Goal: Navigation & Orientation: Understand site structure

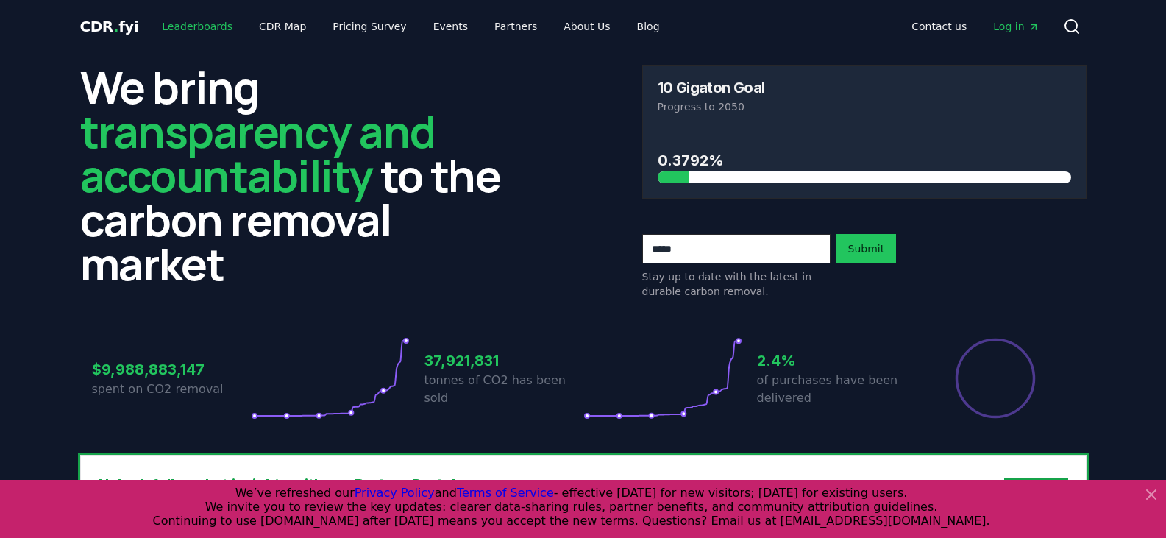
click at [211, 24] on link "Leaderboards" at bounding box center [197, 26] width 94 height 26
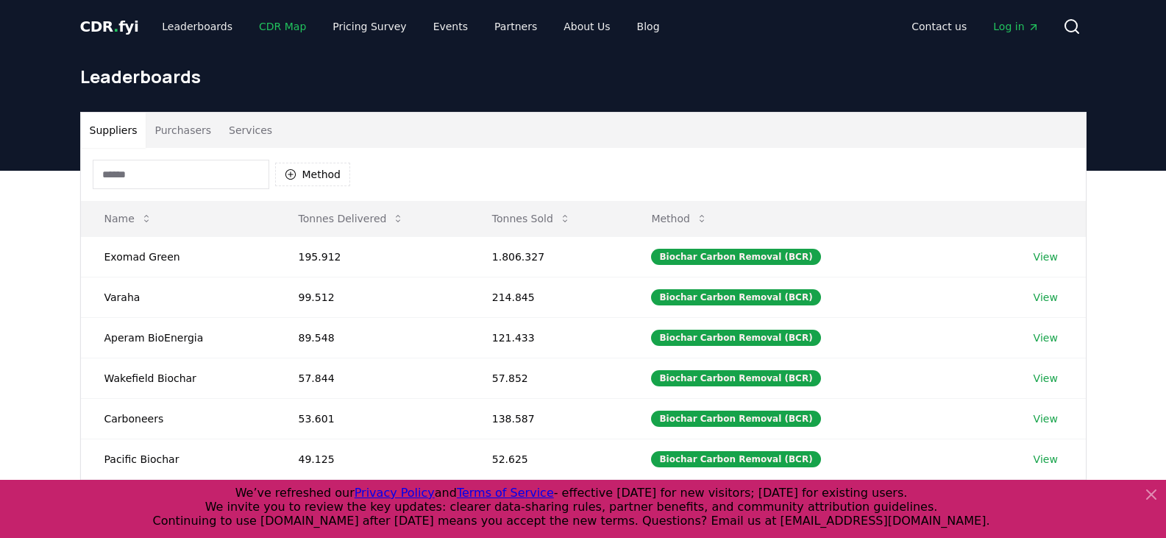
click at [261, 27] on link "CDR Map" at bounding box center [282, 26] width 71 height 26
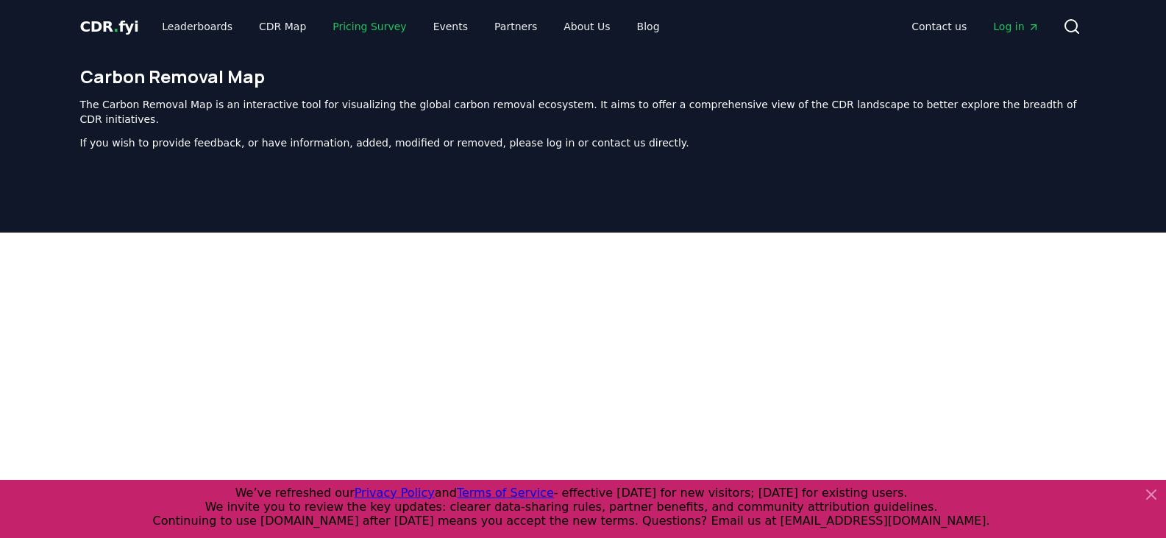
click at [344, 26] on link "Pricing Survey" at bounding box center [369, 26] width 97 height 26
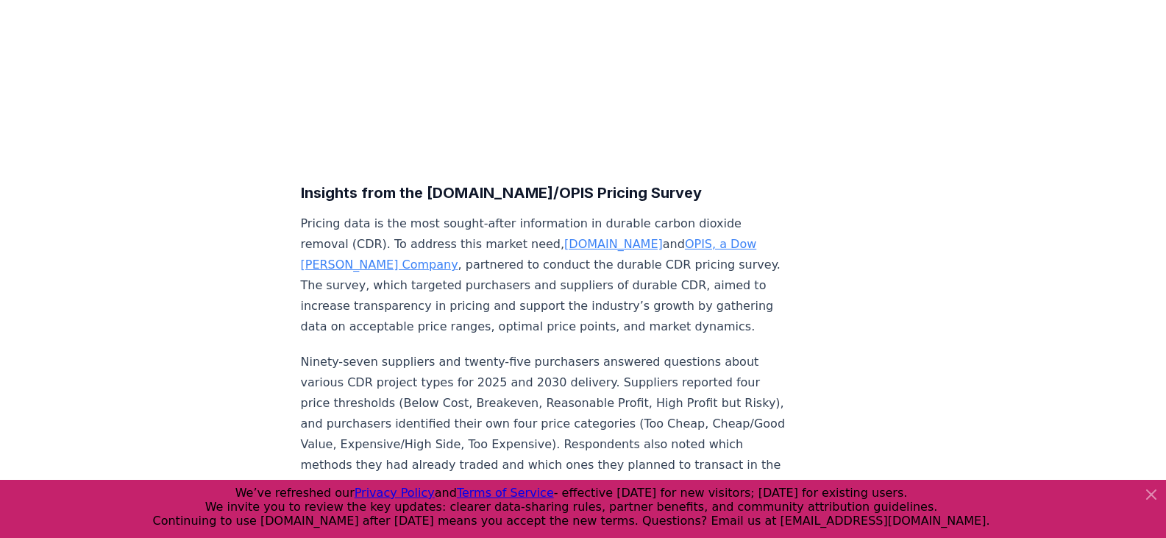
scroll to position [368, 0]
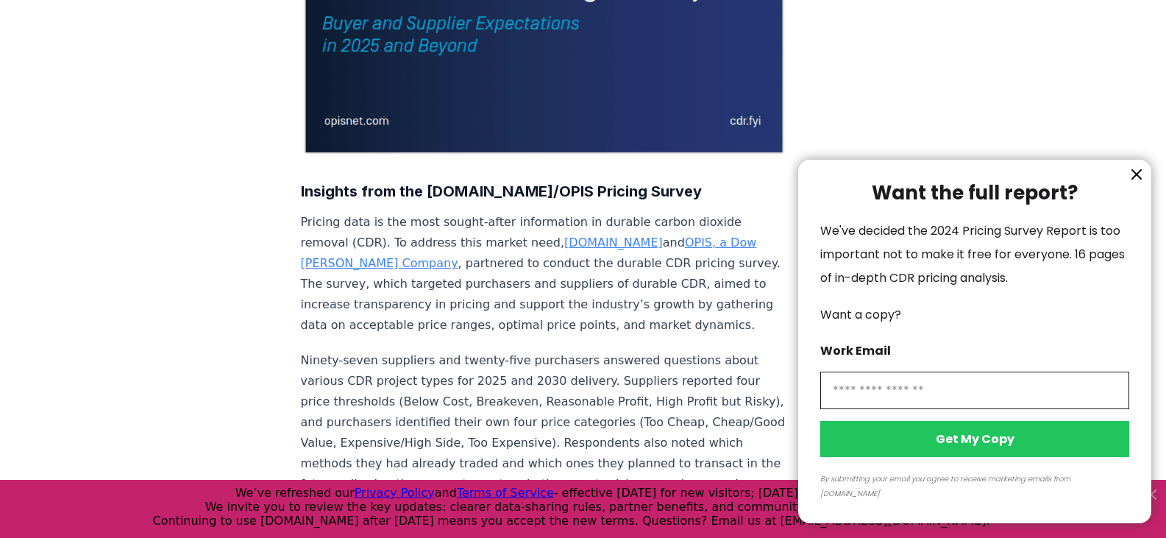
click at [1132, 183] on icon "information" at bounding box center [1137, 175] width 18 height 18
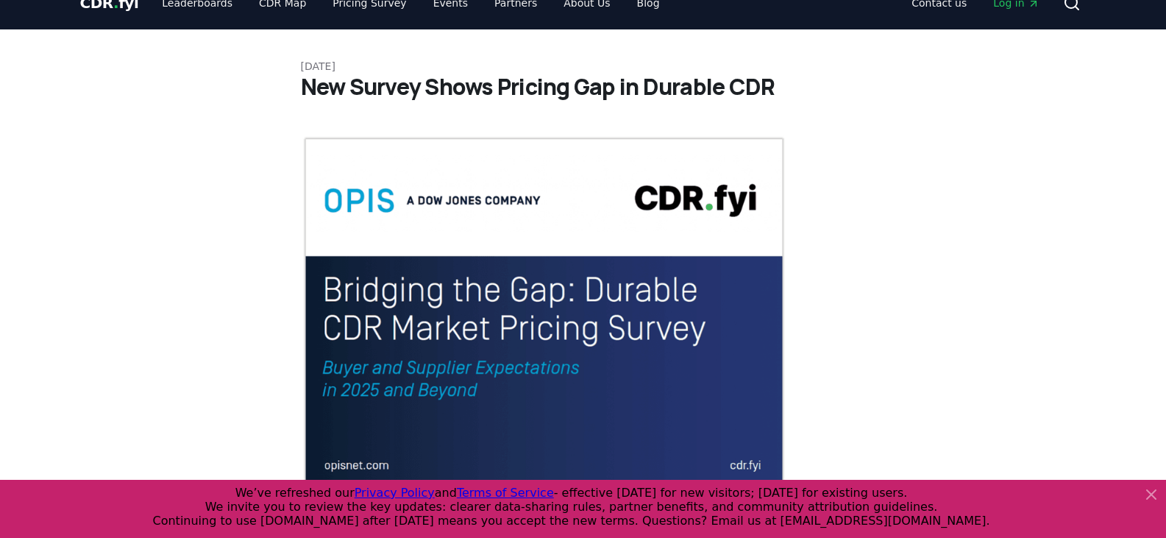
scroll to position [0, 0]
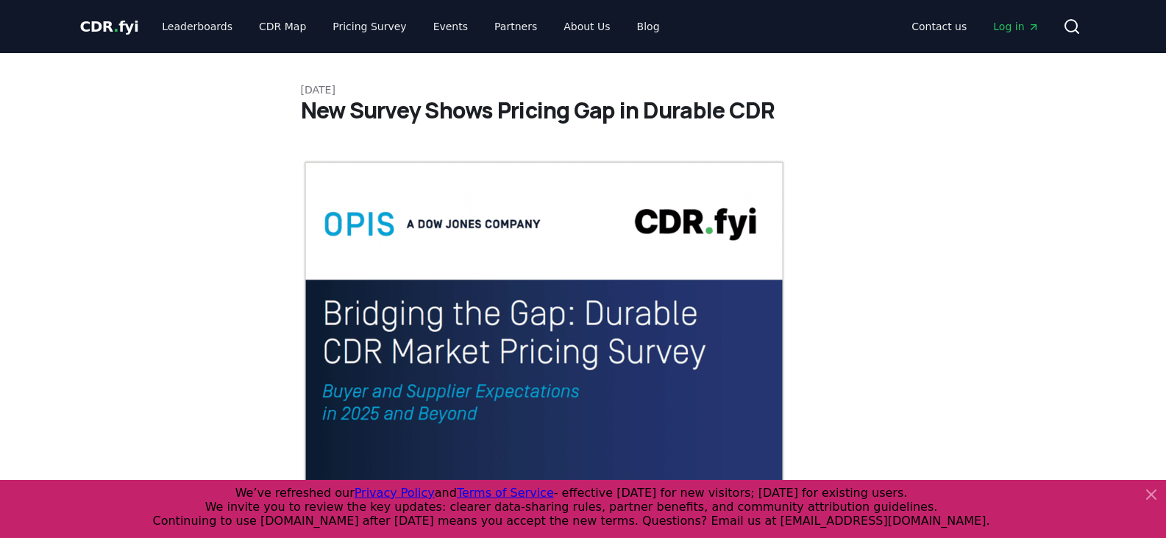
click at [286, 31] on link "CDR Map" at bounding box center [282, 26] width 71 height 26
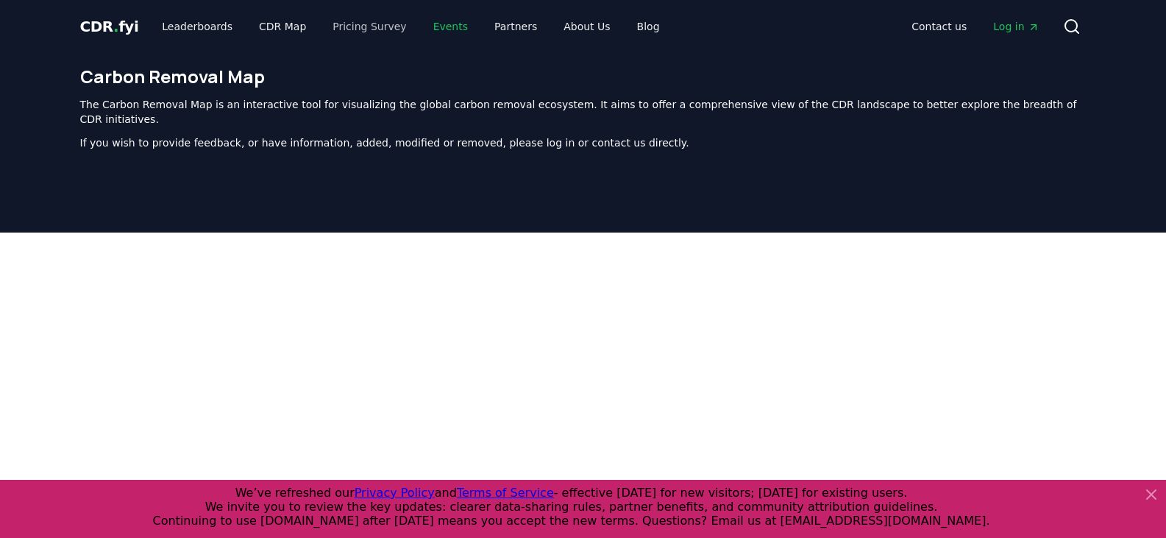
drag, startPoint x: 421, startPoint y: 15, endPoint x: 395, endPoint y: 16, distance: 25.8
click at [196, 29] on link "Leaderboards" at bounding box center [197, 26] width 94 height 26
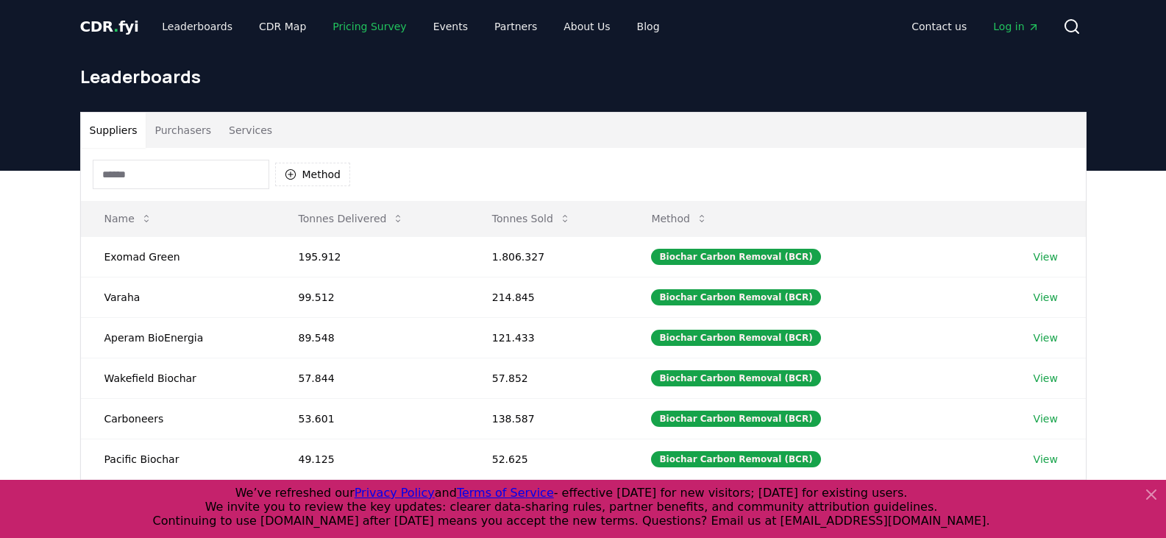
click at [358, 24] on link "Pricing Survey" at bounding box center [369, 26] width 97 height 26
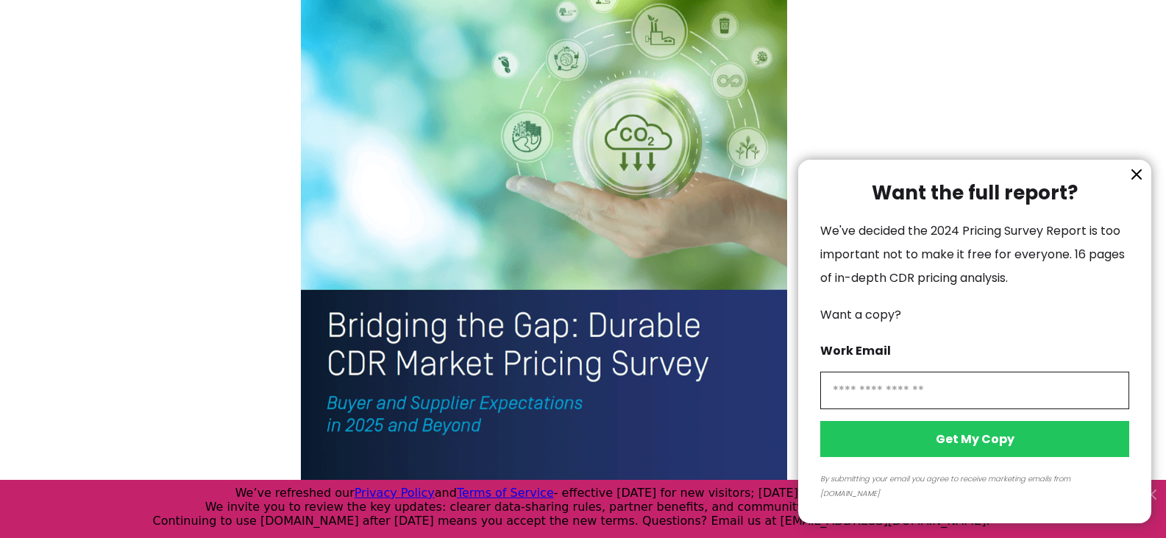
scroll to position [3385, 0]
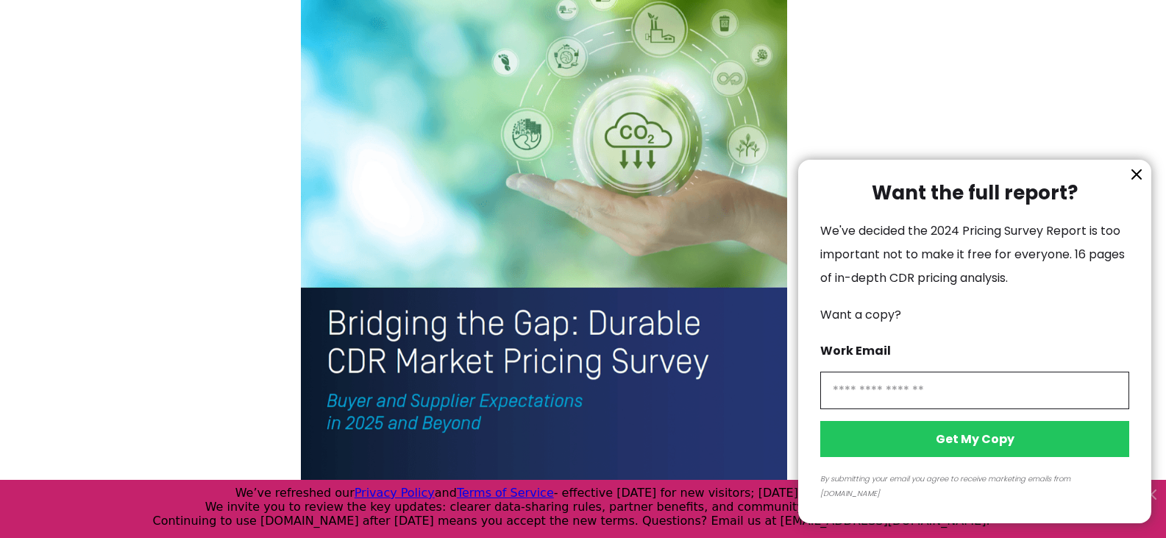
click at [1135, 183] on icon "information" at bounding box center [1137, 175] width 18 height 18
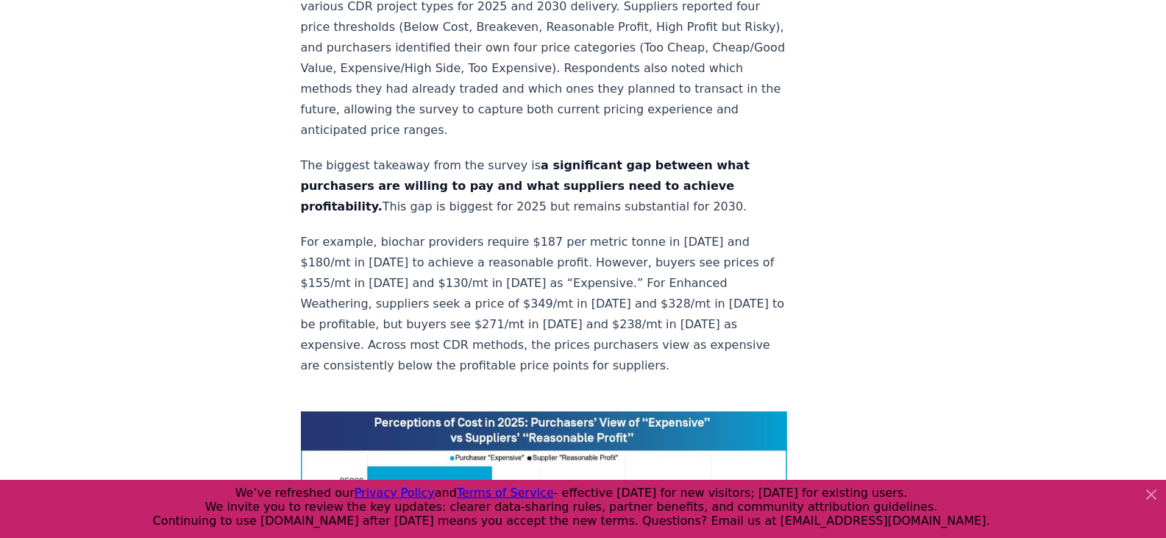
scroll to position [0, 0]
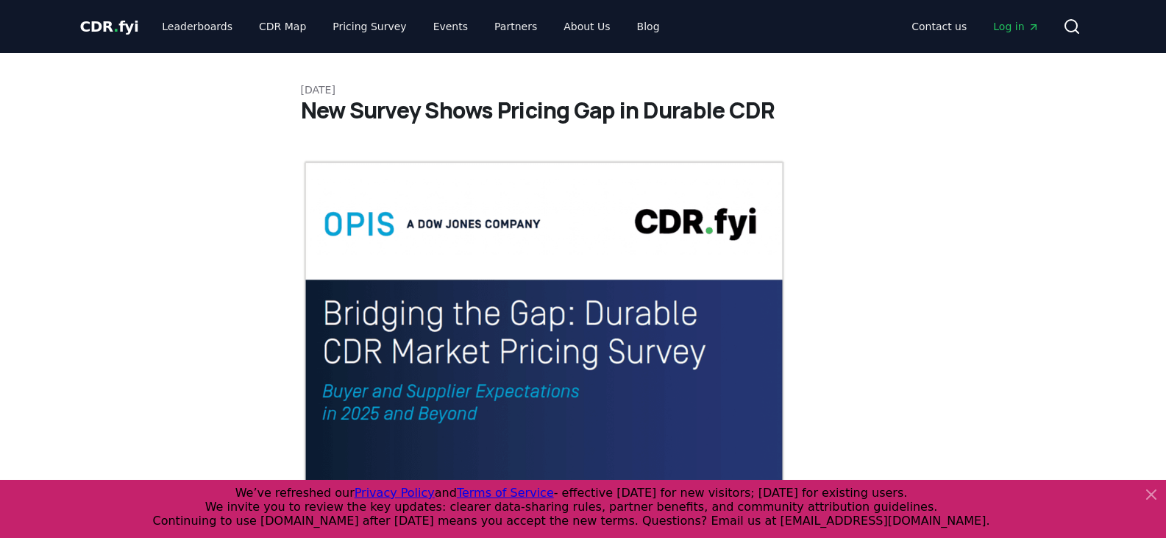
click at [118, 27] on span "CDR . fyi" at bounding box center [109, 27] width 59 height 18
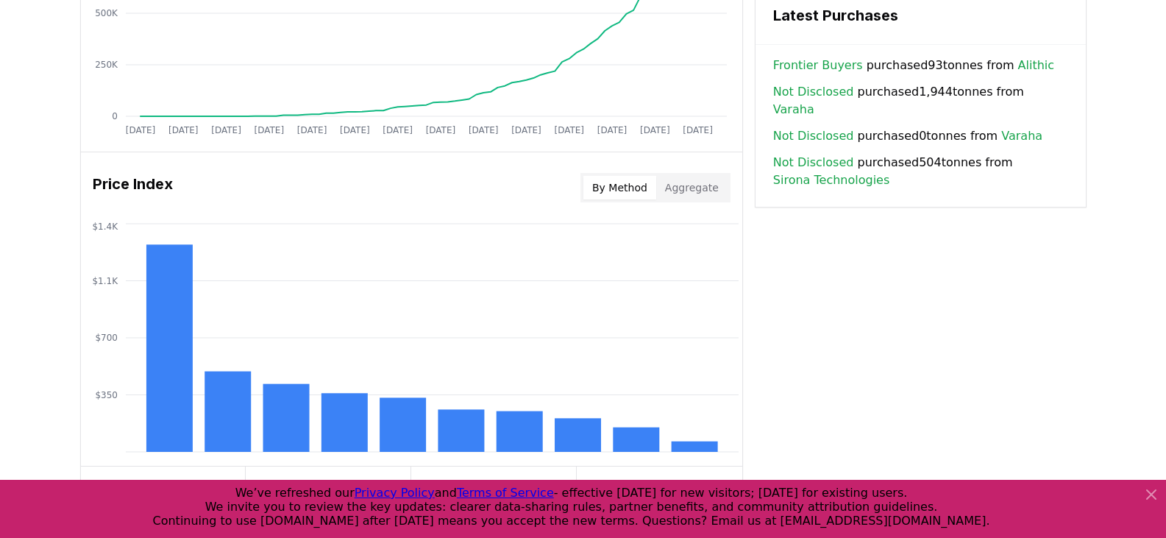
scroll to position [1104, 0]
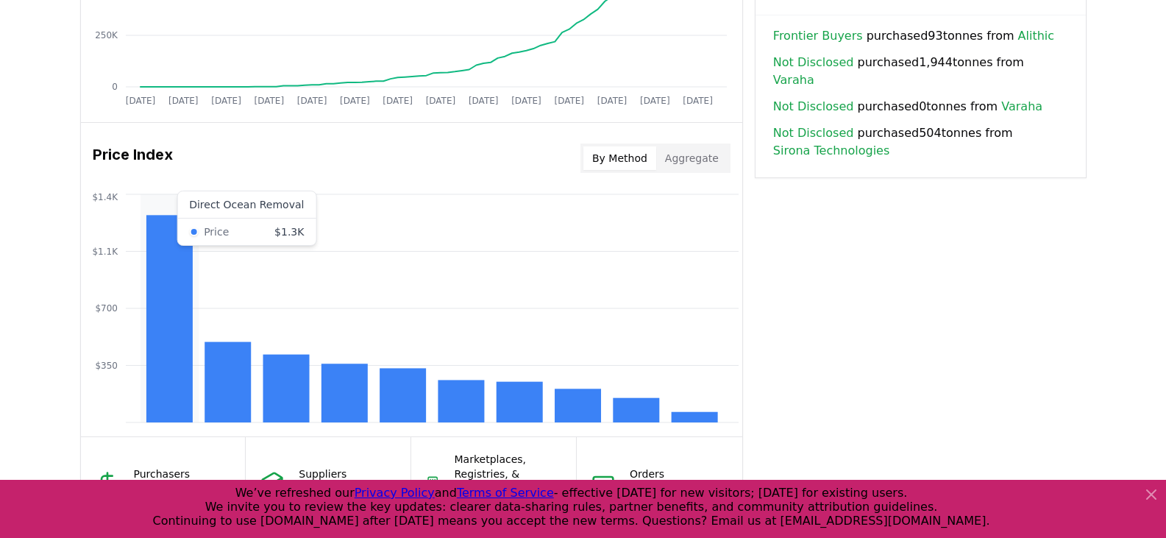
click at [171, 235] on rect at bounding box center [169, 319] width 46 height 208
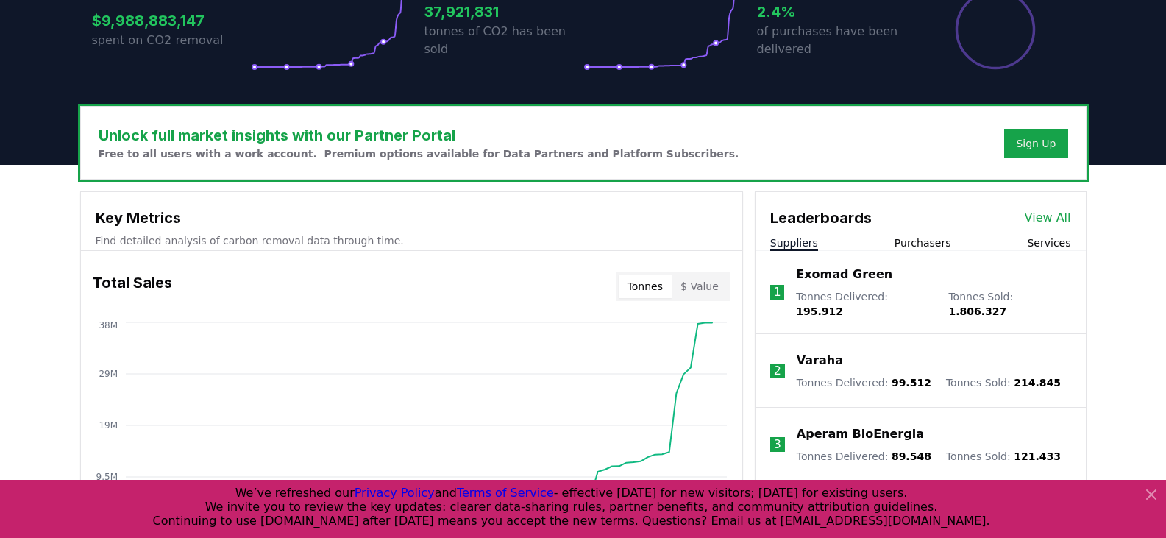
scroll to position [0, 0]
